Goal: Transaction & Acquisition: Purchase product/service

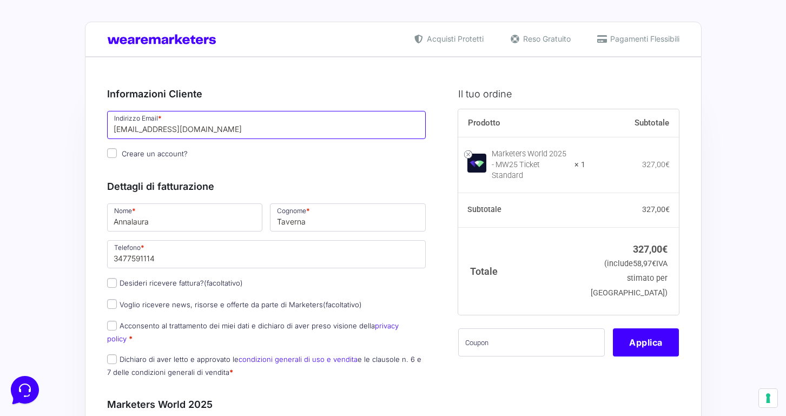
drag, startPoint x: 147, startPoint y: 127, endPoint x: 112, endPoint y: 129, distance: 34.7
click at [146, 131] on input "[EMAIL_ADDRESS][DOMAIN_NAME]" at bounding box center [266, 125] width 319 height 28
click at [151, 130] on input "[EMAIL_ADDRESS][DOMAIN_NAME]" at bounding box center [266, 125] width 319 height 28
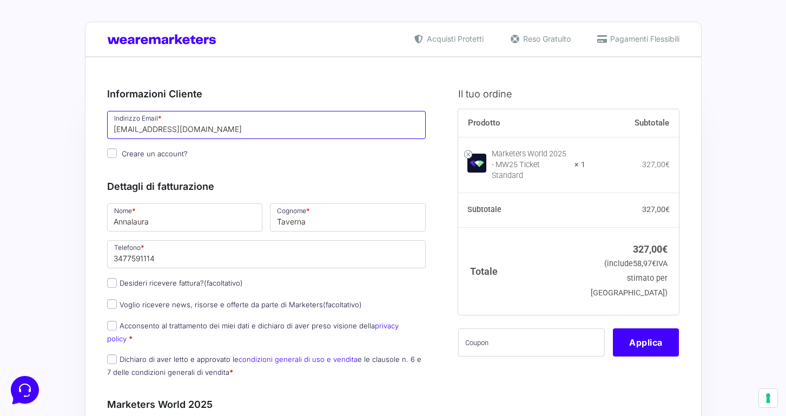
click at [140, 128] on input "[EMAIL_ADDRESS][DOMAIN_NAME]" at bounding box center [266, 125] width 319 height 28
drag, startPoint x: 137, startPoint y: 128, endPoint x: 164, endPoint y: 128, distance: 26.5
click at [164, 128] on input "[EMAIL_ADDRESS][DOMAIN_NAME]" at bounding box center [266, 125] width 319 height 28
type input "[EMAIL_ADDRESS][DOMAIN_NAME]"
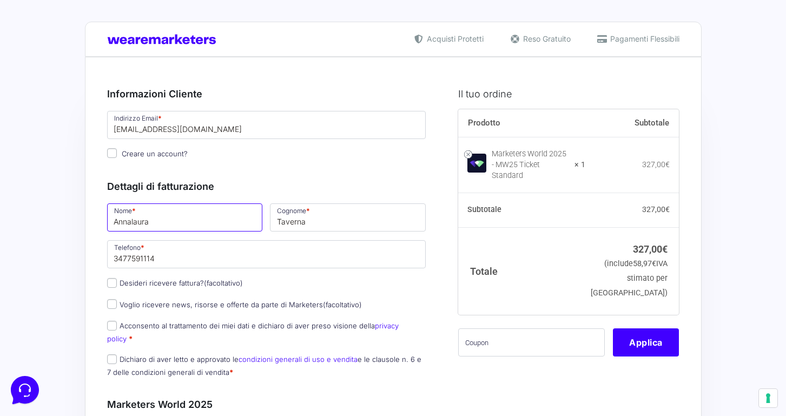
drag, startPoint x: 160, startPoint y: 224, endPoint x: 154, endPoint y: 222, distance: 5.8
click at [160, 222] on input "Annalaura" at bounding box center [185, 217] width 156 height 28
drag, startPoint x: 158, startPoint y: 222, endPoint x: 108, endPoint y: 221, distance: 49.8
click at [108, 221] on input "Annalaura" at bounding box center [185, 217] width 156 height 28
type input "[PERSON_NAME]"
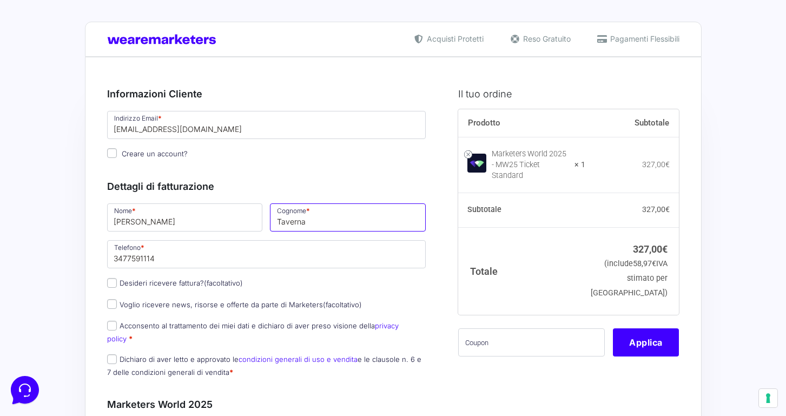
click at [302, 224] on input "Taverna" at bounding box center [348, 217] width 156 height 28
type input "Romano"
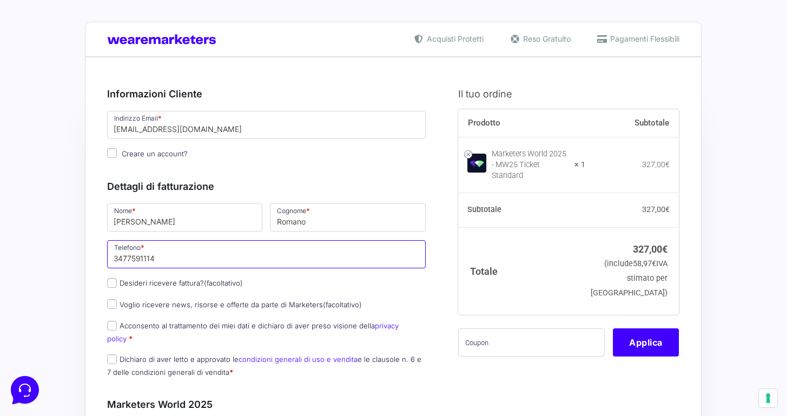
drag, startPoint x: 180, startPoint y: 264, endPoint x: 115, endPoint y: 257, distance: 65.2
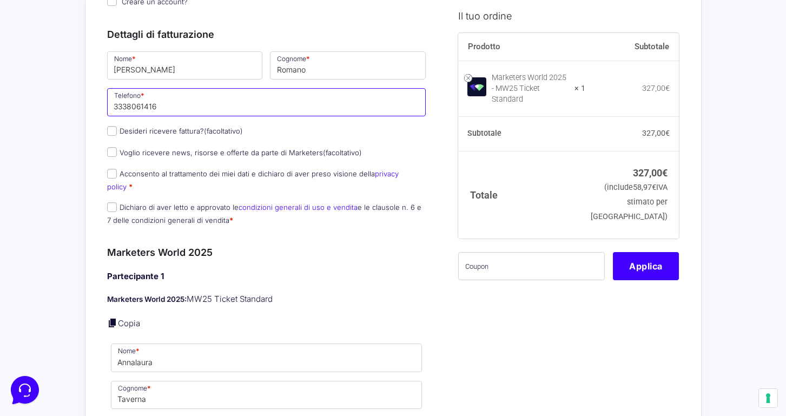
scroll to position [152, 0]
type input "3338061416"
click at [112, 174] on input "Acconsento al trattamento dei miei dati e dichiaro di aver preso visione della …" at bounding box center [112, 173] width 10 height 10
checkbox input "true"
click at [112, 202] on input "Dichiaro di aver letto e approvato le condizioni generali di uso e vendita e le…" at bounding box center [112, 207] width 10 height 10
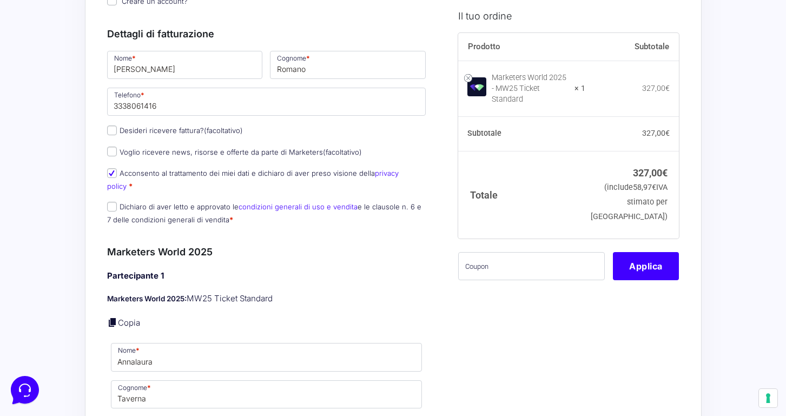
checkbox input "true"
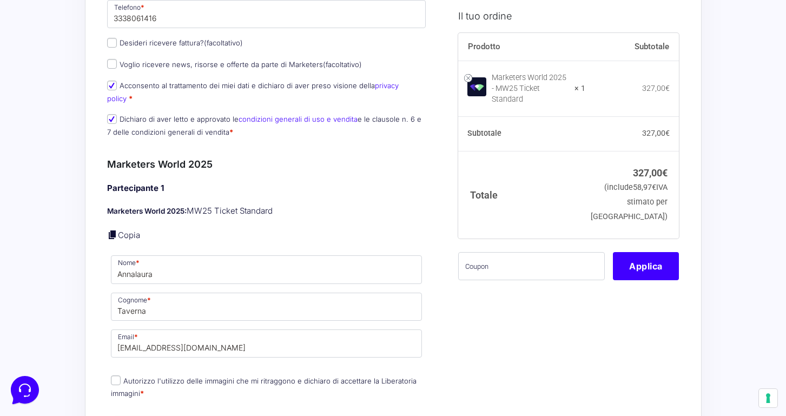
scroll to position [242, 0]
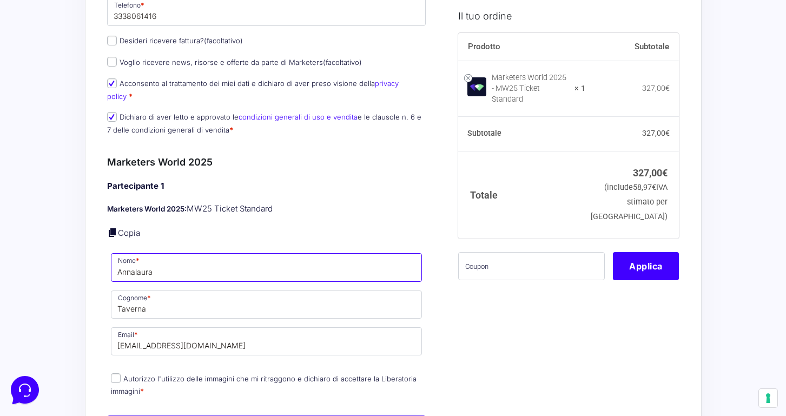
drag, startPoint x: 159, startPoint y: 259, endPoint x: 101, endPoint y: 258, distance: 57.9
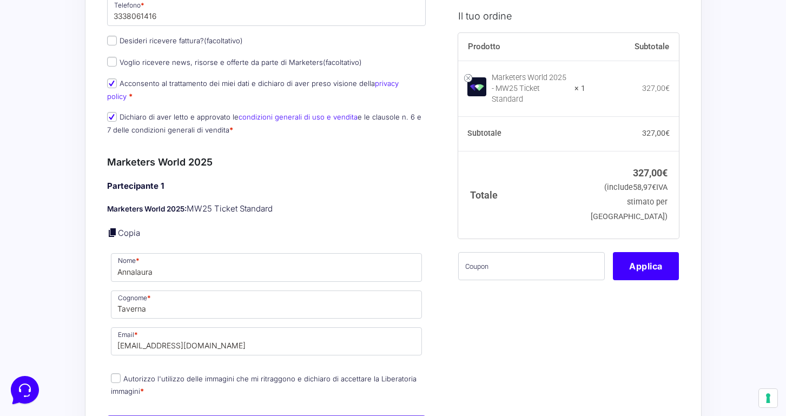
click at [128, 228] on link "Copia" at bounding box center [129, 233] width 22 height 10
type input "[PERSON_NAME]"
type input "Romano"
type input "[EMAIL_ADDRESS][DOMAIN_NAME]"
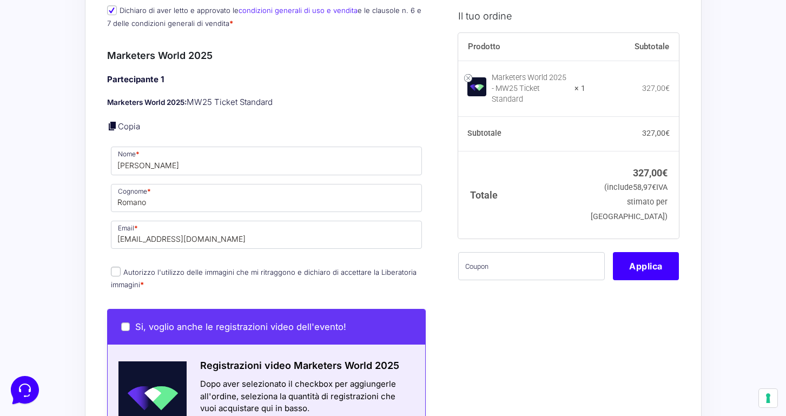
scroll to position [354, 0]
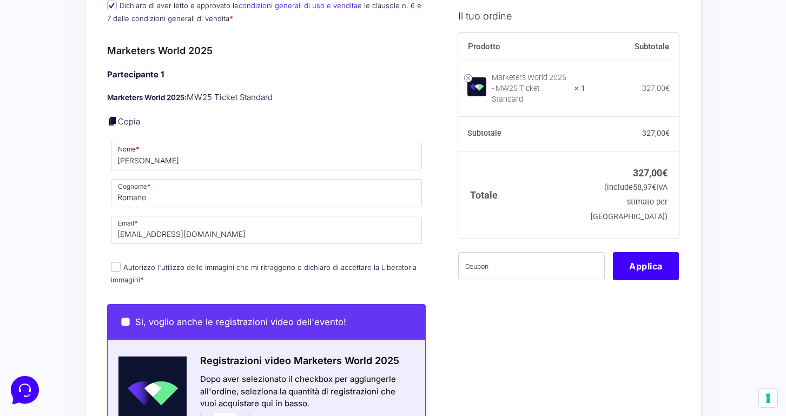
click at [115, 262] on input "Autorizzo l'utilizzo delle immagini che mi ritraggono e dichiaro di accettare l…" at bounding box center [116, 267] width 10 height 10
checkbox input "true"
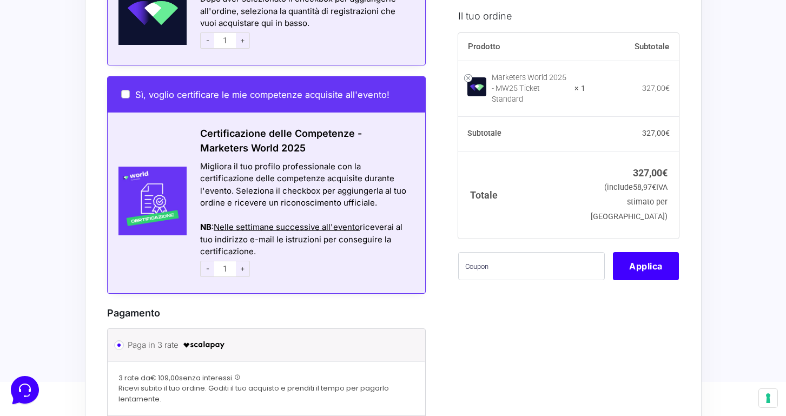
scroll to position [736, 0]
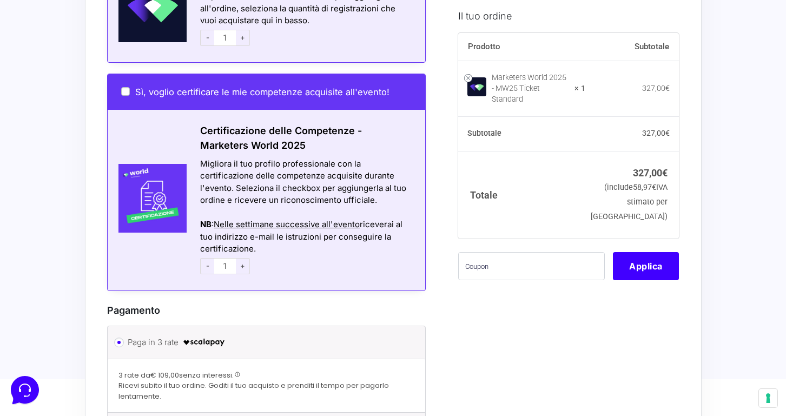
click at [126, 87] on input "Sì, voglio certificare le mie competenze acquisite all'evento!" at bounding box center [125, 91] width 9 height 9
checkbox input "true"
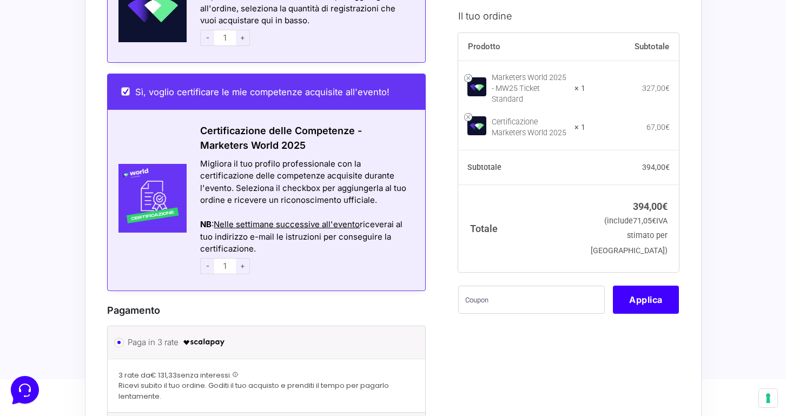
click at [125, 87] on input "Sì, voglio certificare le mie competenze acquisite all'evento!" at bounding box center [125, 91] width 9 height 9
checkbox input "false"
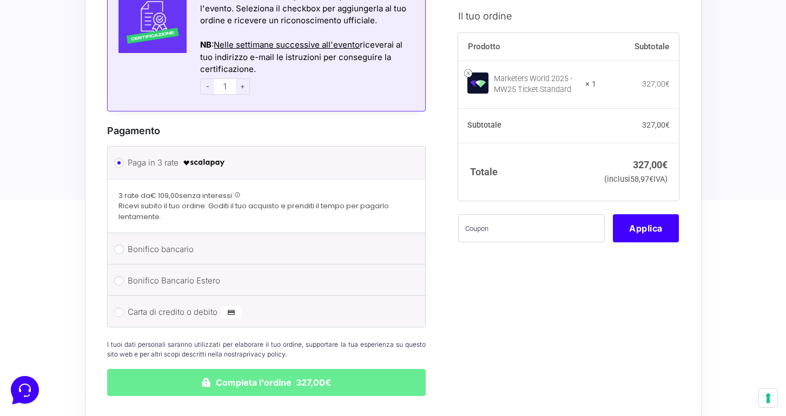
scroll to position [915, 0]
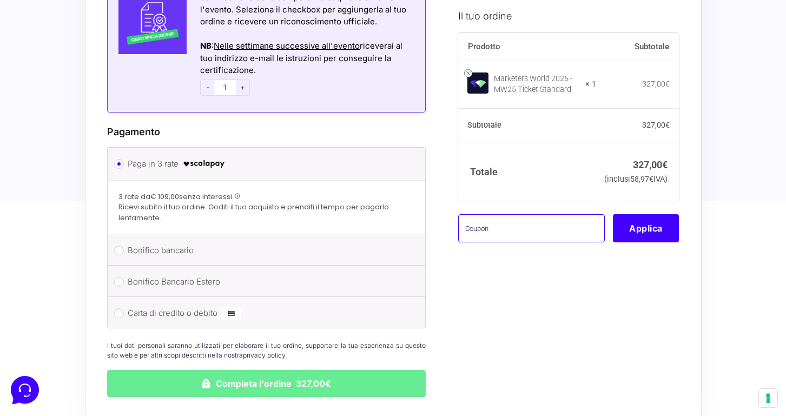
click at [479, 242] on input "text" at bounding box center [531, 228] width 147 height 28
type input "Marketers25"
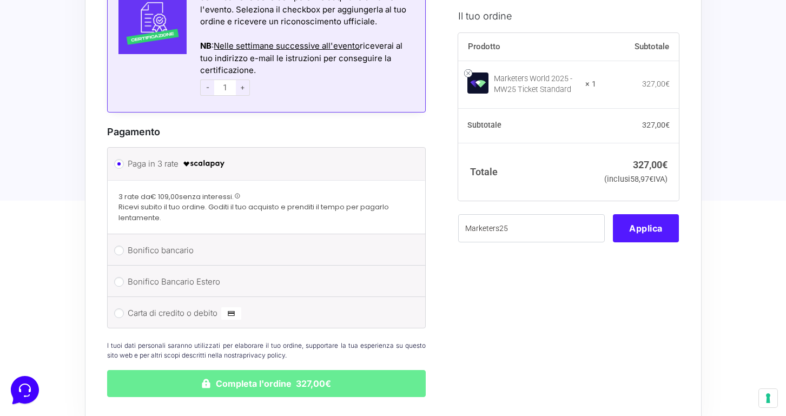
click at [658, 242] on button "Applica" at bounding box center [646, 228] width 66 height 28
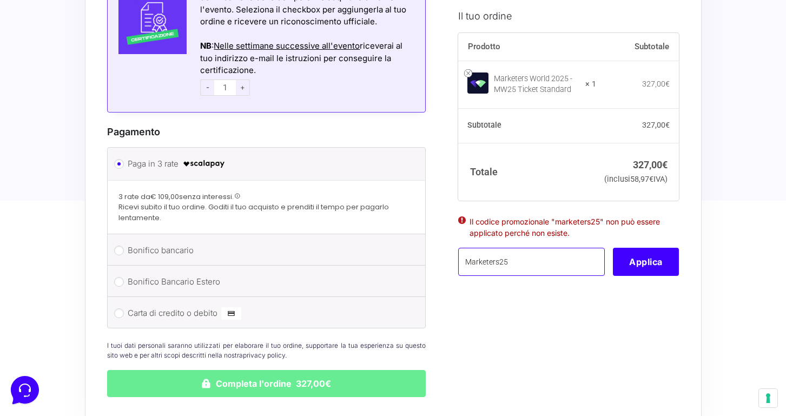
drag, startPoint x: 523, startPoint y: 281, endPoint x: 457, endPoint y: 279, distance: 66.5
click at [119, 308] on input "Carta di credito o debito" at bounding box center [119, 313] width 10 height 10
radio input "true"
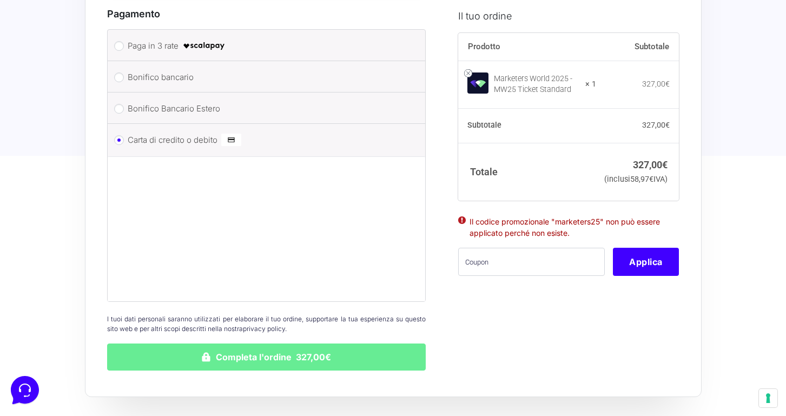
scroll to position [1035, 0]
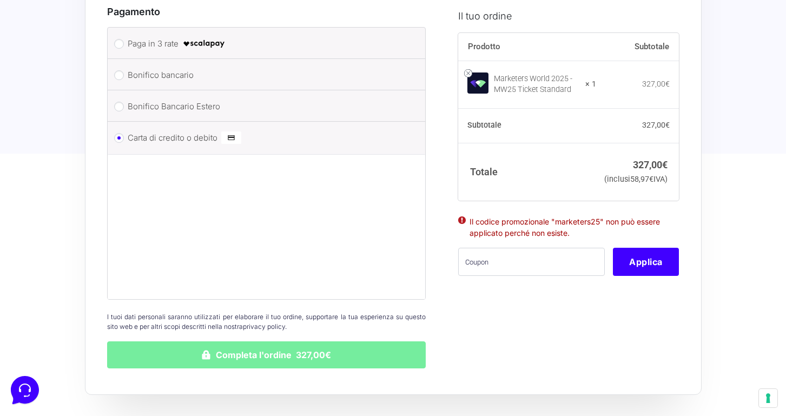
click at [180, 341] on button "Completa l'ordine 327,00€" at bounding box center [266, 354] width 319 height 27
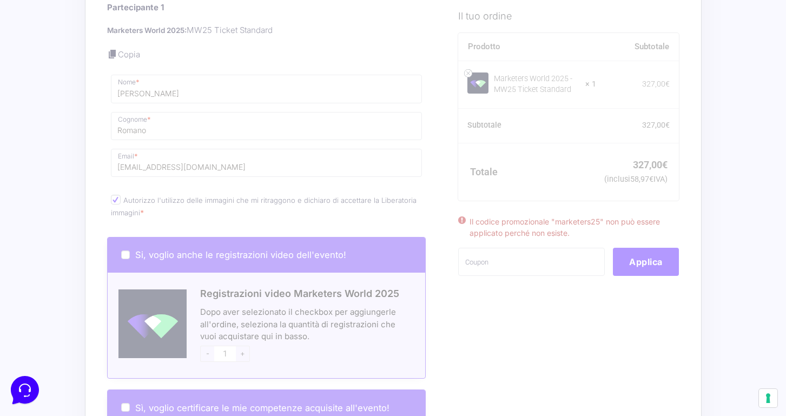
scroll to position [420, 0]
